Goal: Check status

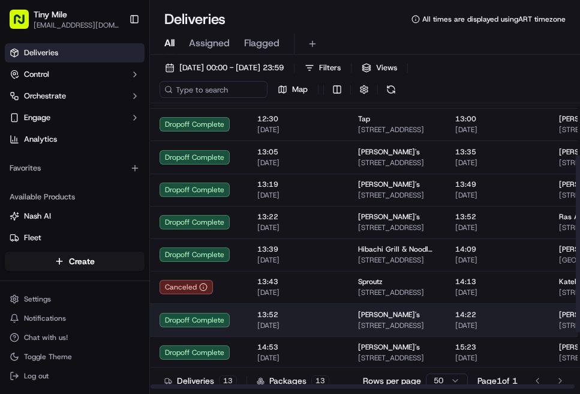
scroll to position [174, 0]
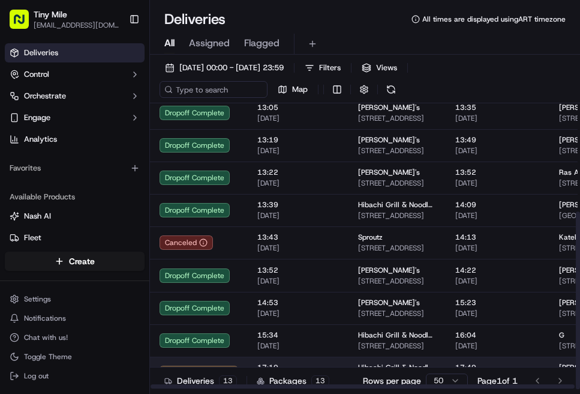
click at [301, 317] on td "17:19 [DATE]" at bounding box center [298, 372] width 101 height 32
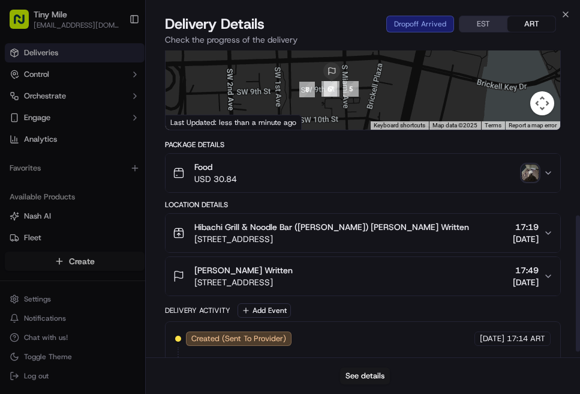
scroll to position [0, 0]
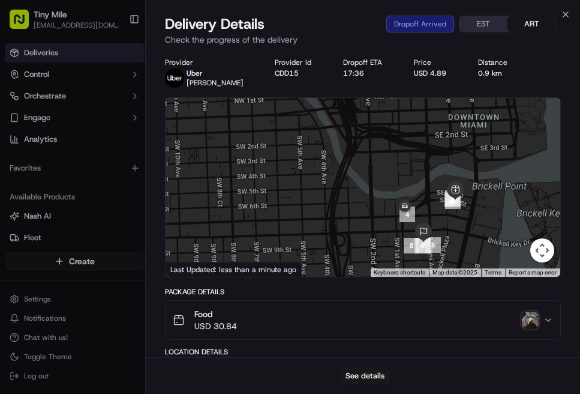
click at [533, 317] on img "button" at bounding box center [530, 319] width 17 height 17
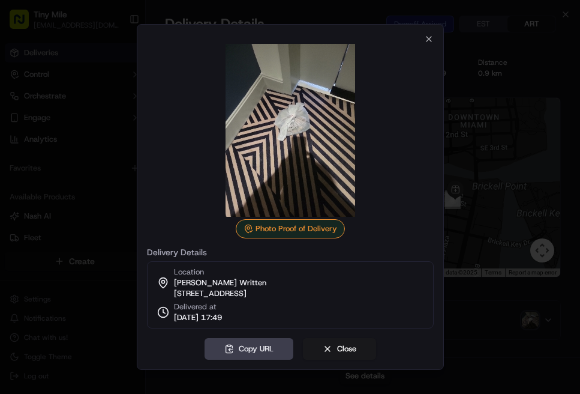
click at [426, 44] on div at bounding box center [290, 130] width 287 height 173
click at [428, 35] on icon "button" at bounding box center [429, 39] width 10 height 10
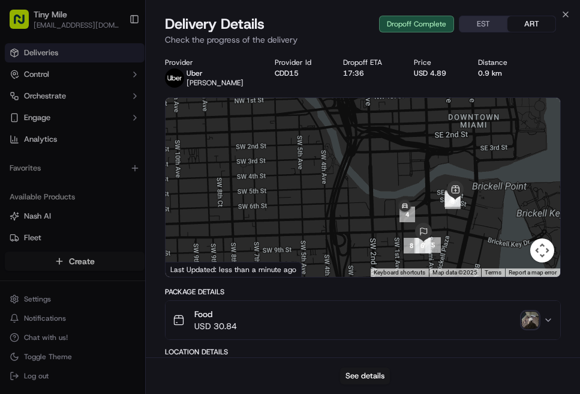
click at [545, 10] on div "Close Delivery Details Dropoff Complete EST ART Check the progress of the deliv…" at bounding box center [362, 197] width 435 height 394
drag, startPoint x: 571, startPoint y: 20, endPoint x: 566, endPoint y: 13, distance: 8.2
click at [571, 20] on div "Delivery Details Dropoff Complete EST ART Check the progress of the delivery" at bounding box center [363, 32] width 434 height 36
click at [566, 13] on icon "button" at bounding box center [565, 14] width 5 height 5
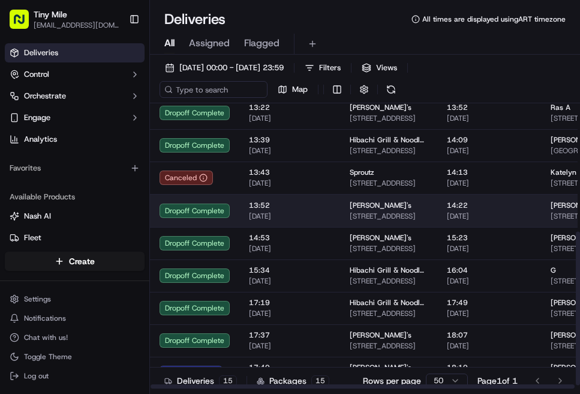
scroll to position [245, 0]
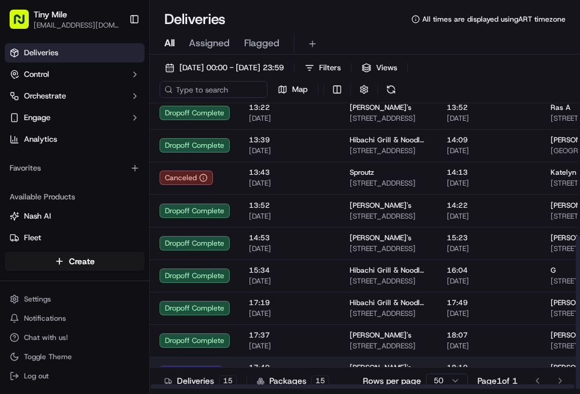
click at [290, 317] on td "17:49 [DATE]" at bounding box center [289, 372] width 101 height 32
